Goal: Use online tool/utility: Use online tool/utility

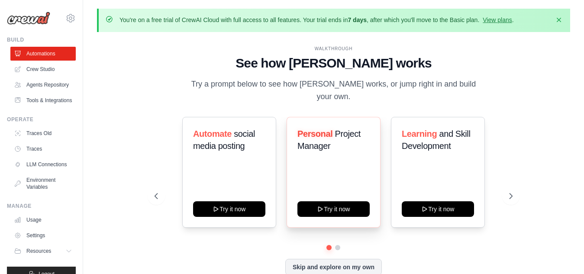
click at [344, 135] on h3 "Personal Project Manager" at bounding box center [334, 140] width 72 height 24
click at [47, 68] on link "Crew Studio" at bounding box center [43, 69] width 65 height 14
